Goal: Task Accomplishment & Management: Manage account settings

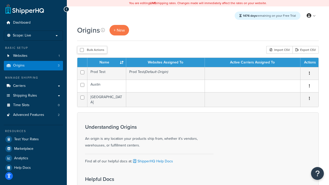
click at [82, 50] on input "checkbox" at bounding box center [82, 50] width 4 height 4
checkbox input "true"
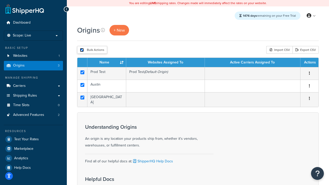
click at [0, 0] on button "Delete" at bounding box center [0, 0] width 0 height 0
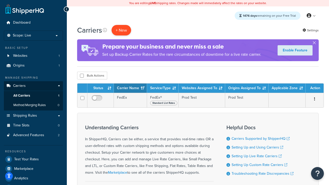
click at [121, 30] on button "+ New" at bounding box center [122, 30] width 20 height 11
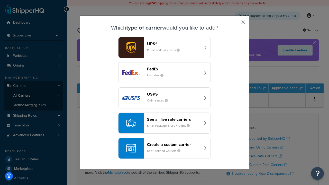
click at [165, 73] on small "List rates" at bounding box center [157, 75] width 21 height 5
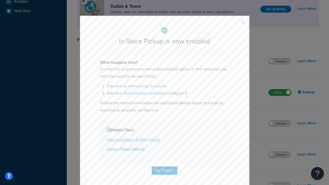
scroll to position [176, 0]
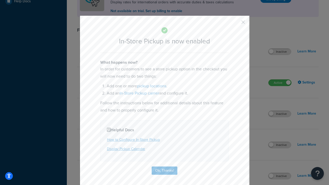
click at [236, 24] on button "button" at bounding box center [235, 23] width 1 height 1
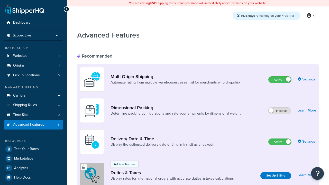
click at [280, 80] on label "Active" at bounding box center [280, 80] width 23 height 6
click at [280, 142] on label "Active" at bounding box center [280, 142] width 23 height 6
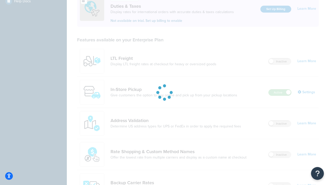
scroll to position [157, 0]
